Goal: Information Seeking & Learning: Learn about a topic

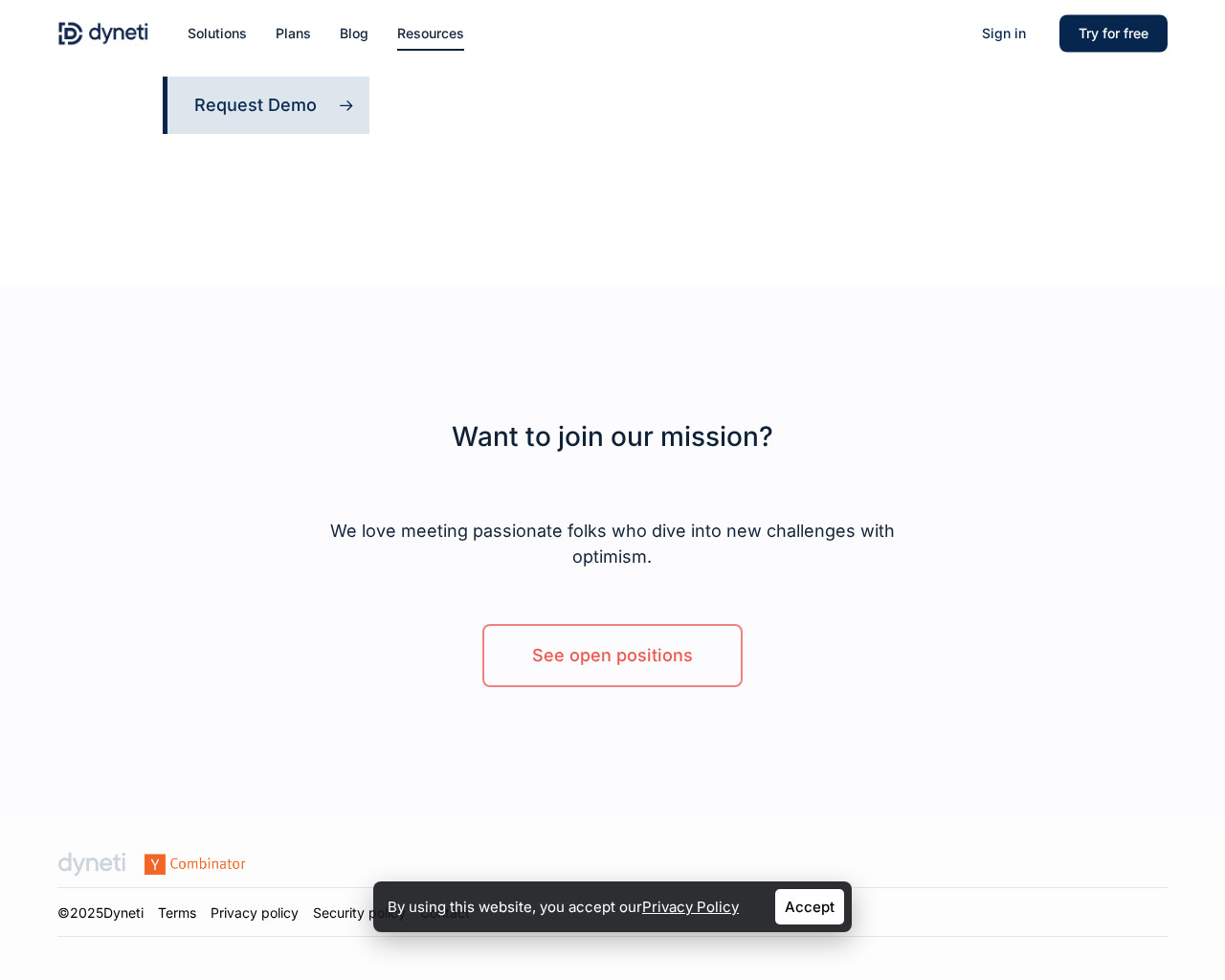
scroll to position [1027, 0]
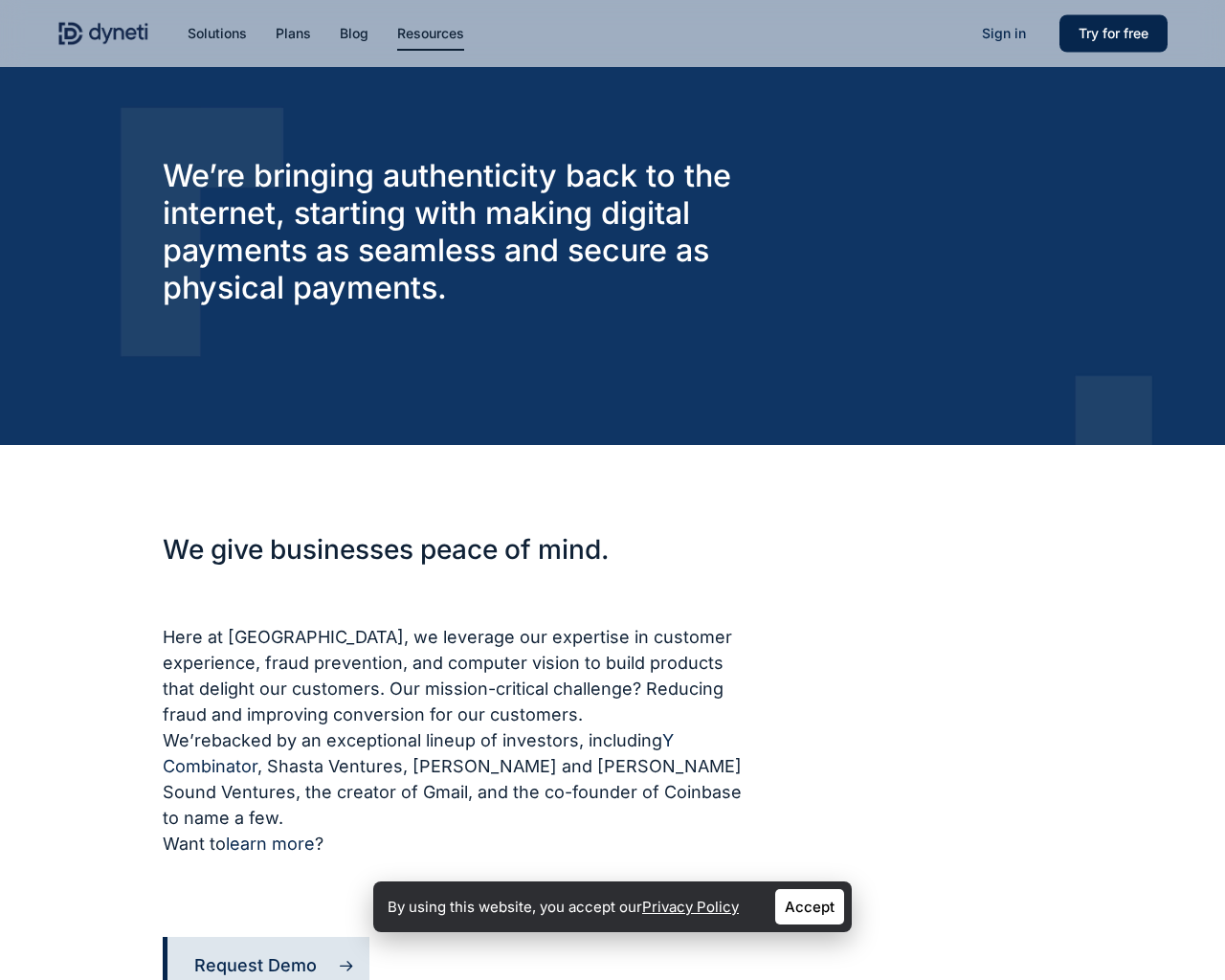
scroll to position [1027, 0]
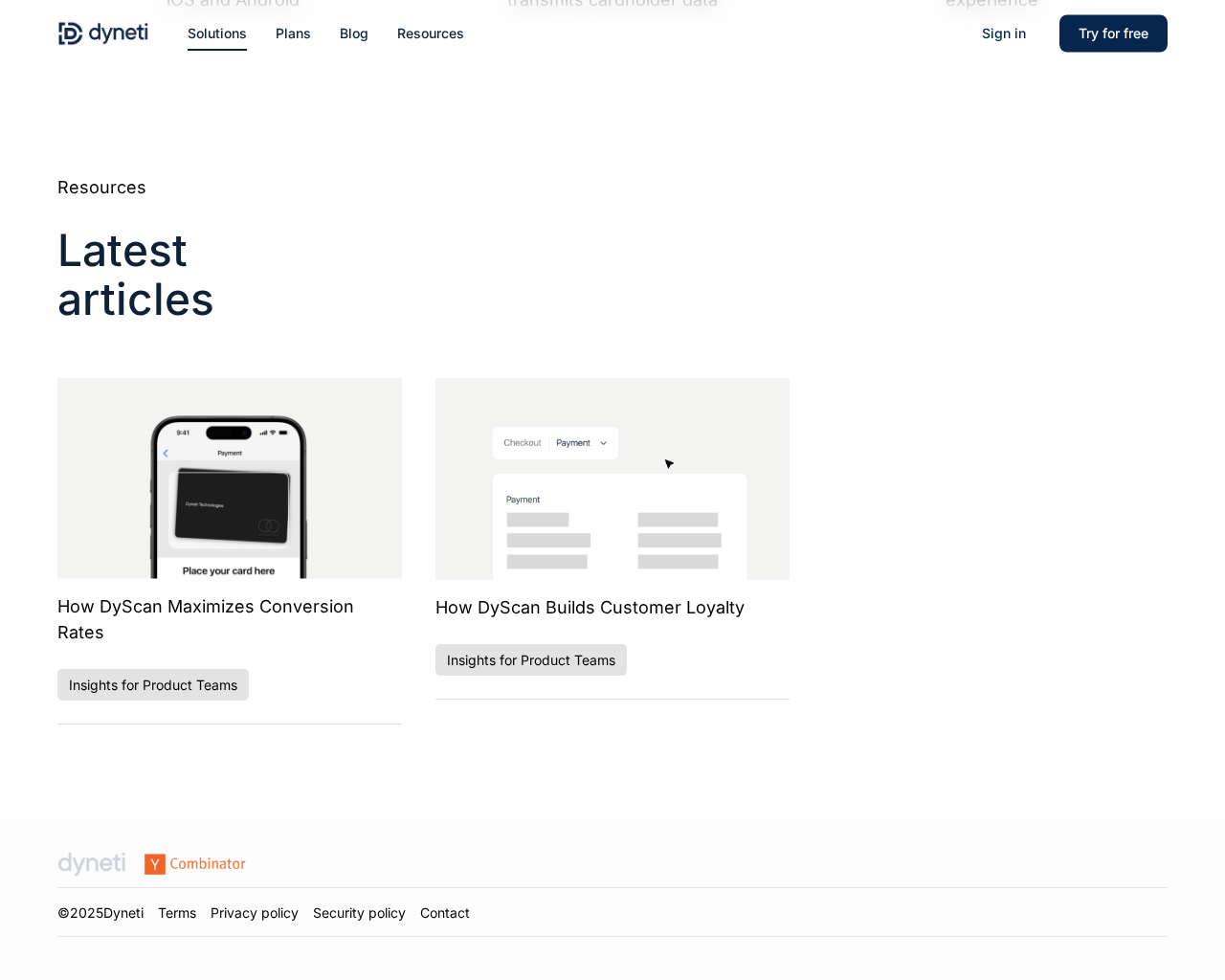
scroll to position [3595, 0]
